Goal: Communication & Community: Answer question/provide support

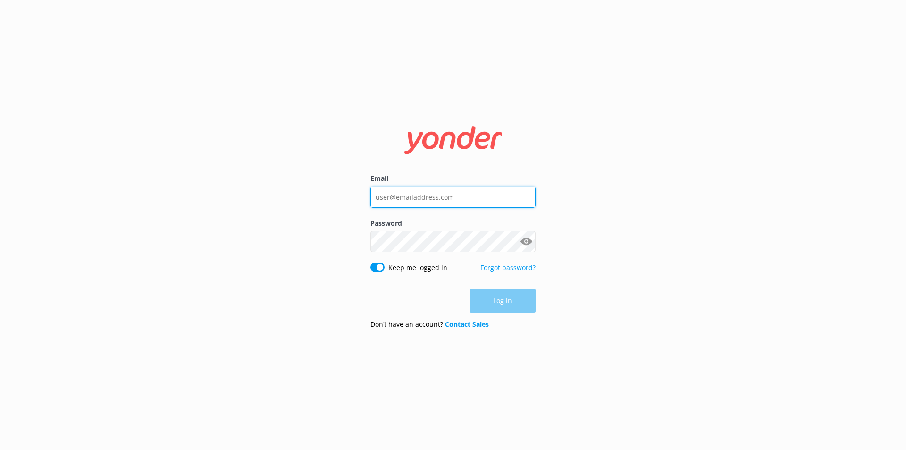
type input "[EMAIL_ADDRESS][DOMAIN_NAME]"
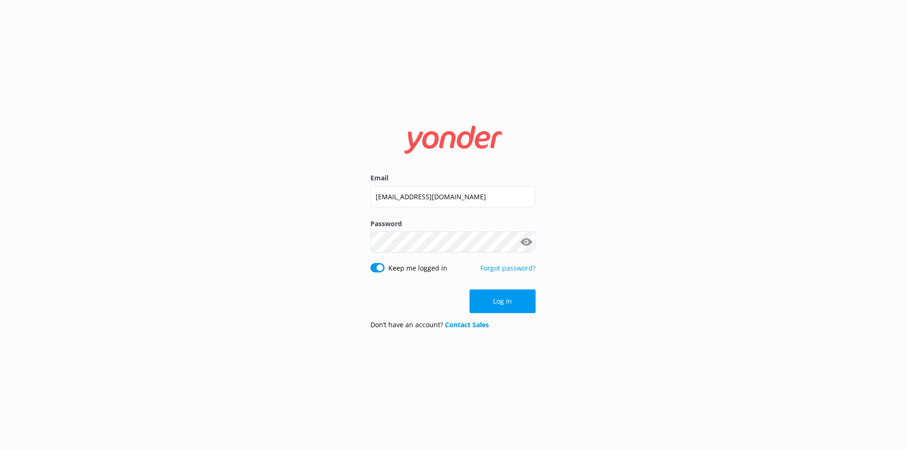
click at [519, 306] on div "Log in" at bounding box center [452, 301] width 165 height 24
click at [519, 306] on button "Log in" at bounding box center [502, 301] width 66 height 24
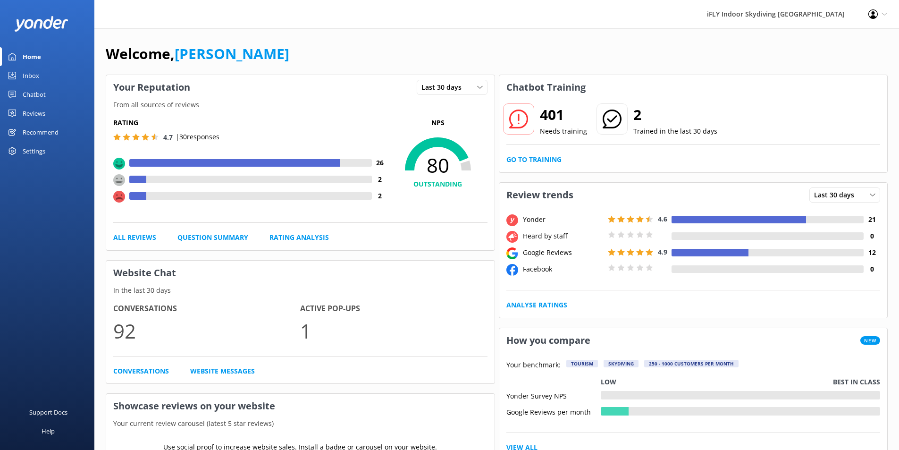
click at [34, 110] on div "Reviews" at bounding box center [34, 113] width 23 height 19
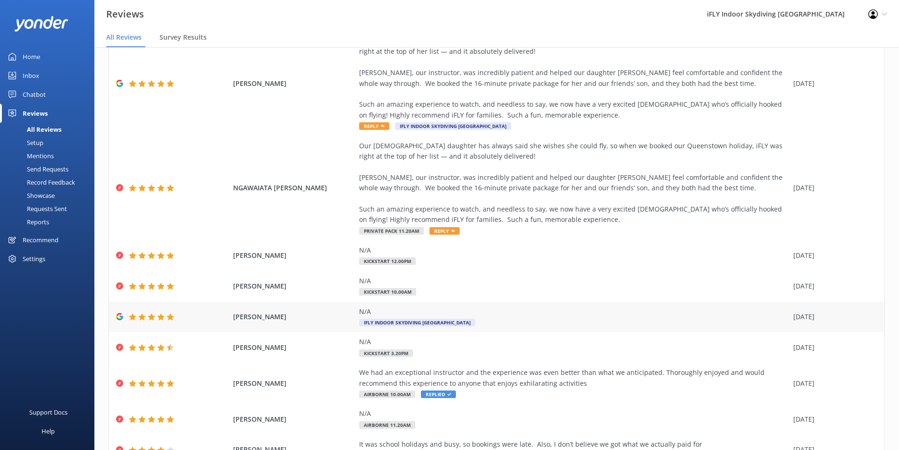
scroll to position [47, 0]
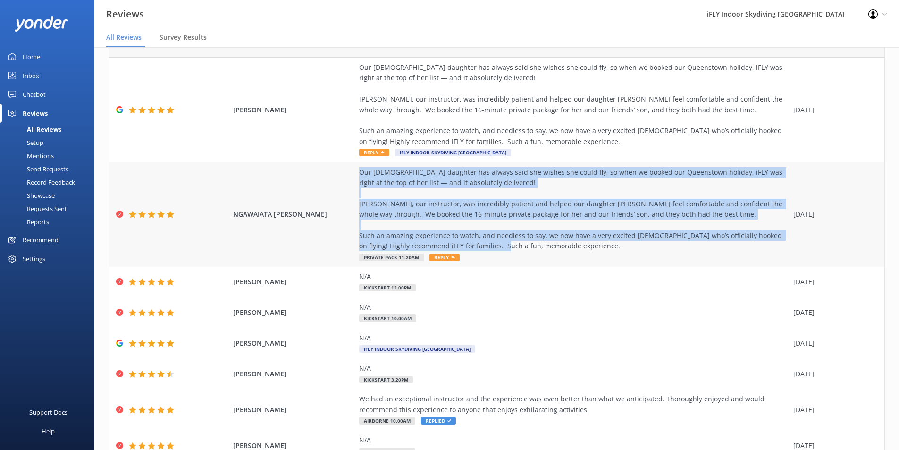
drag, startPoint x: 572, startPoint y: 245, endPoint x: 353, endPoint y: 167, distance: 231.9
click at [353, 167] on div "[PERSON_NAME] Our [DEMOGRAPHIC_DATA] daughter has always said she wishes she co…" at bounding box center [496, 214] width 775 height 105
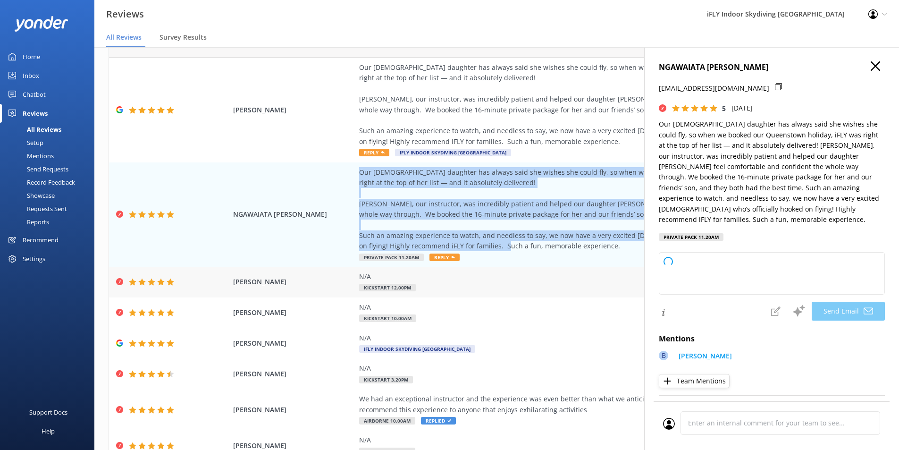
copy div "Our [DEMOGRAPHIC_DATA] daughter has always said she wishes she could fly, so wh…"
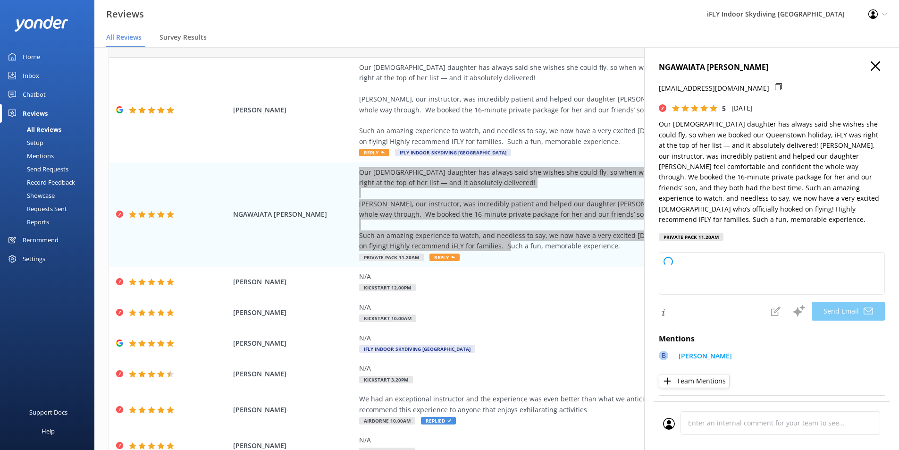
type textarea "Thank you so much for your wonderful review, [PERSON_NAME]! We're thrilled to h…"
